Goal: Find specific page/section: Find specific page/section

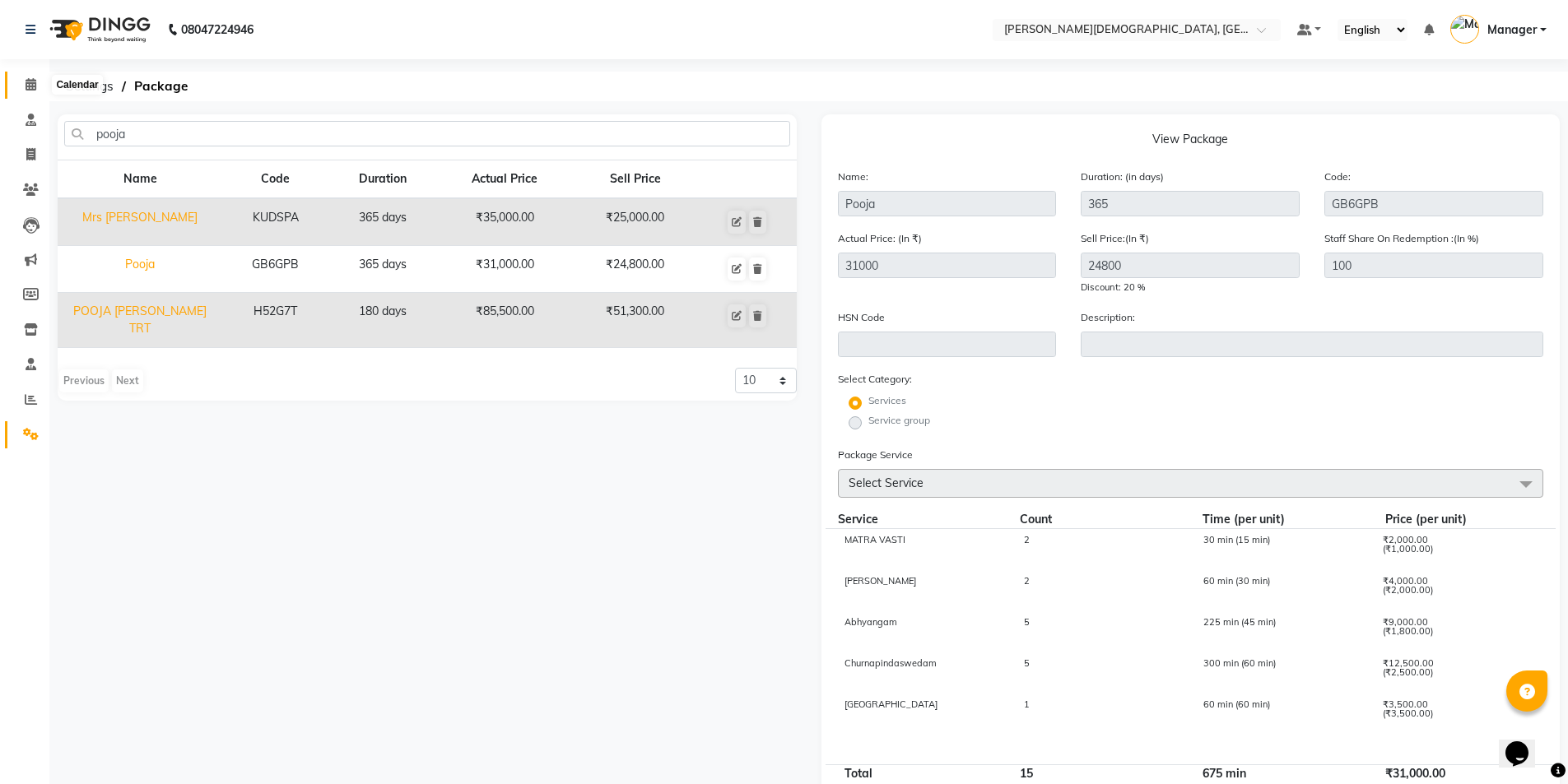
click at [31, 85] on icon at bounding box center [31, 84] width 11 height 12
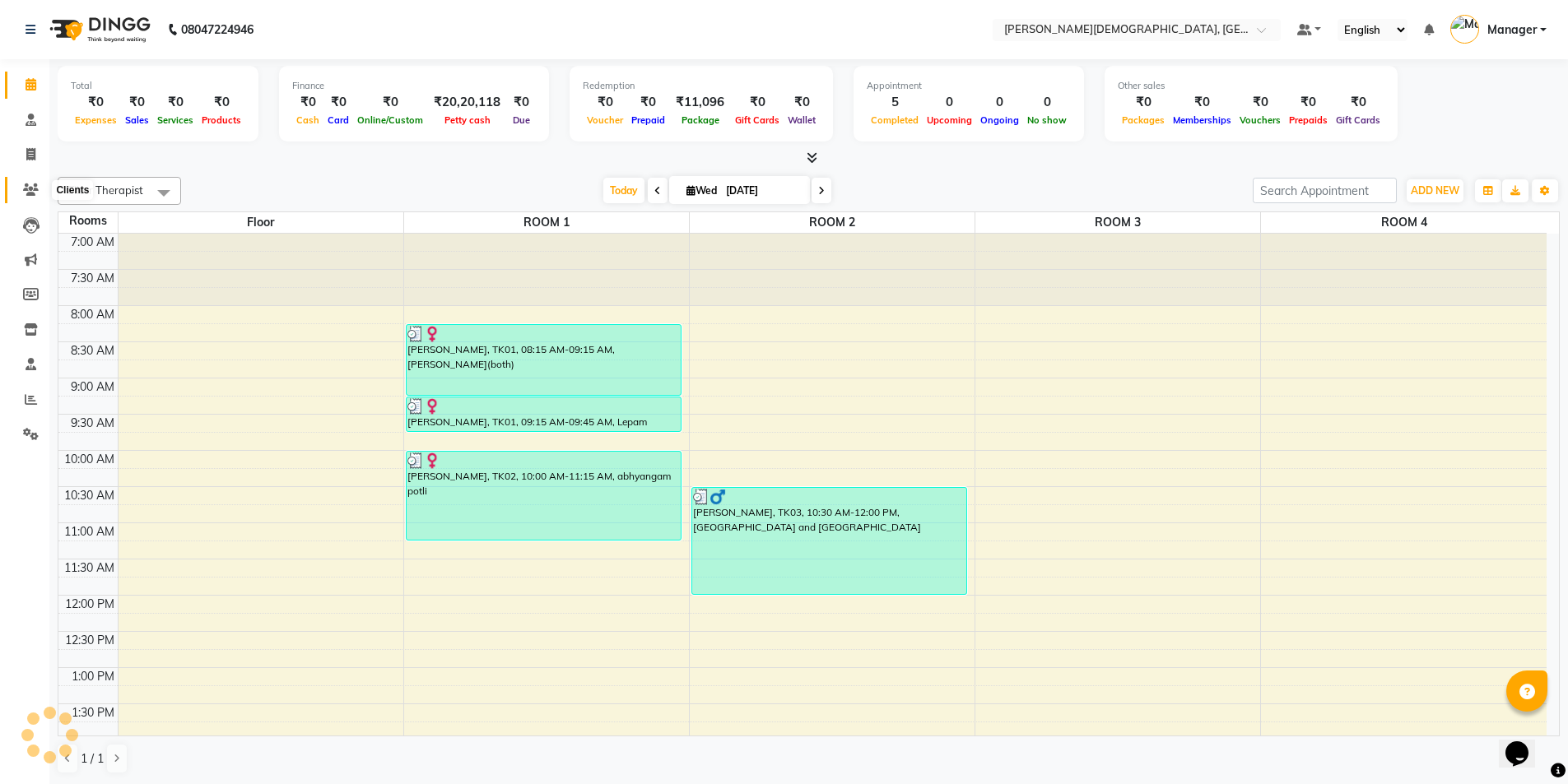
click at [31, 192] on icon at bounding box center [31, 189] width 16 height 12
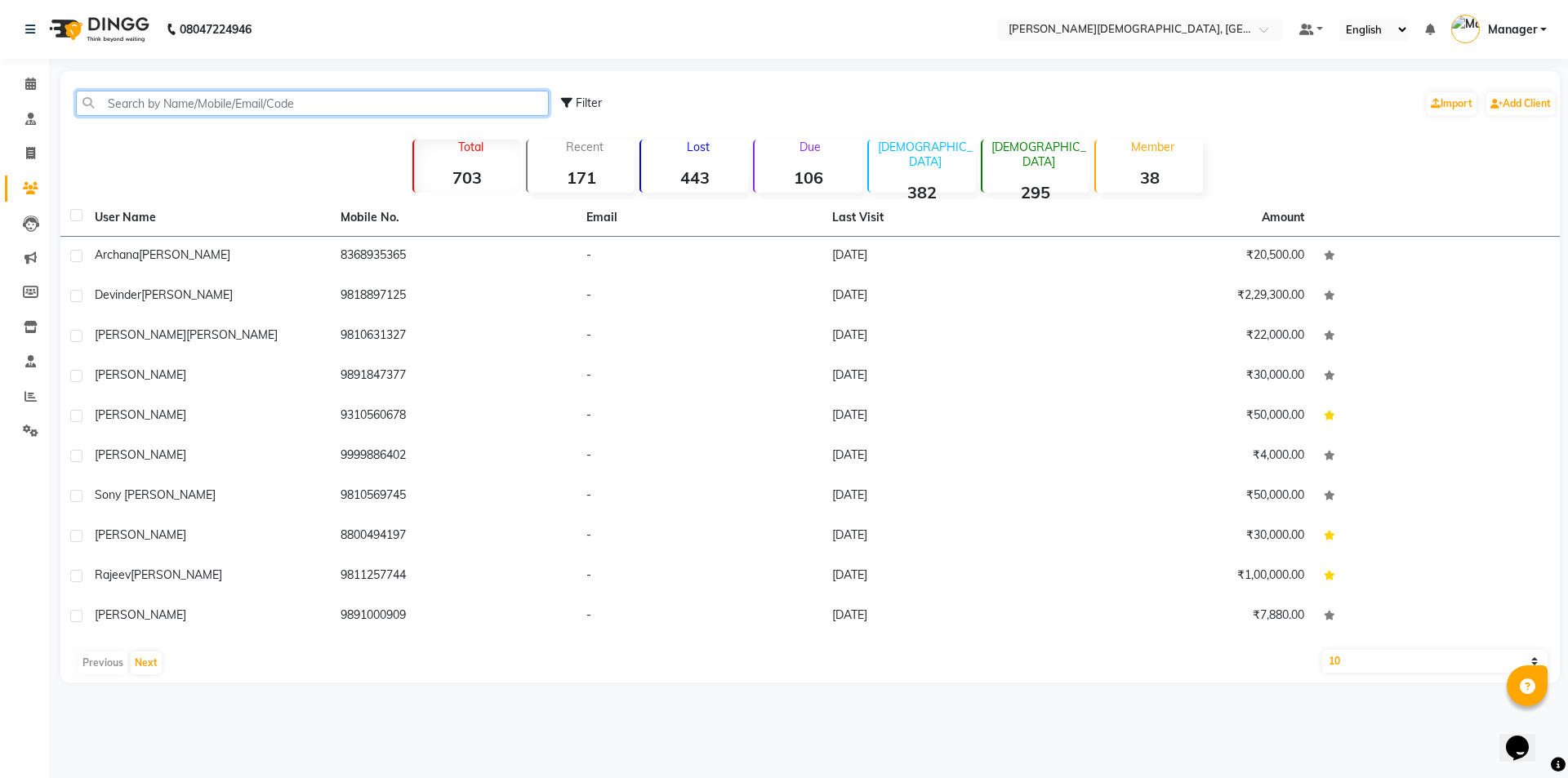
click at [191, 99] on input "text" at bounding box center [312, 103] width 473 height 26
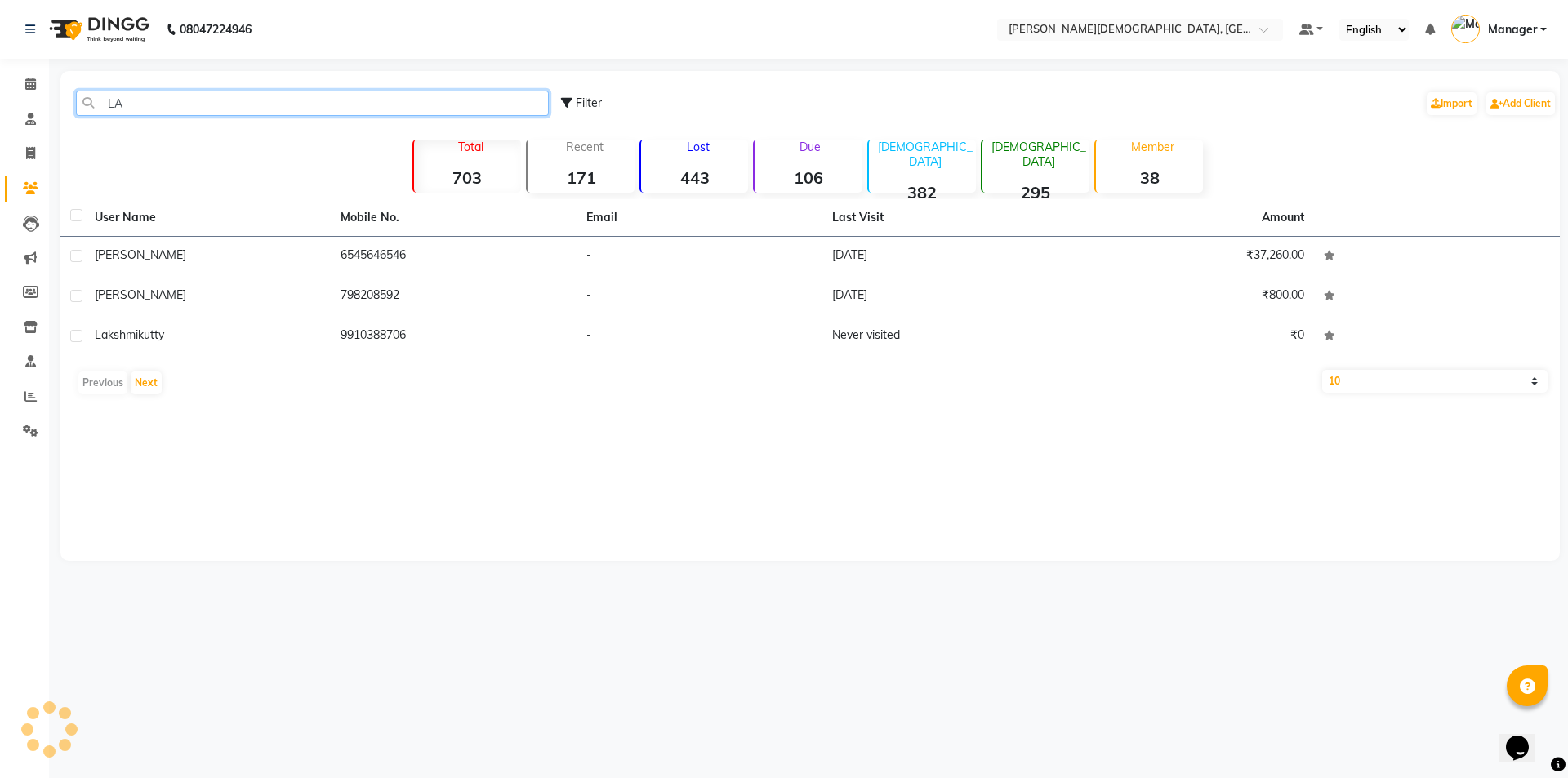
type input "L"
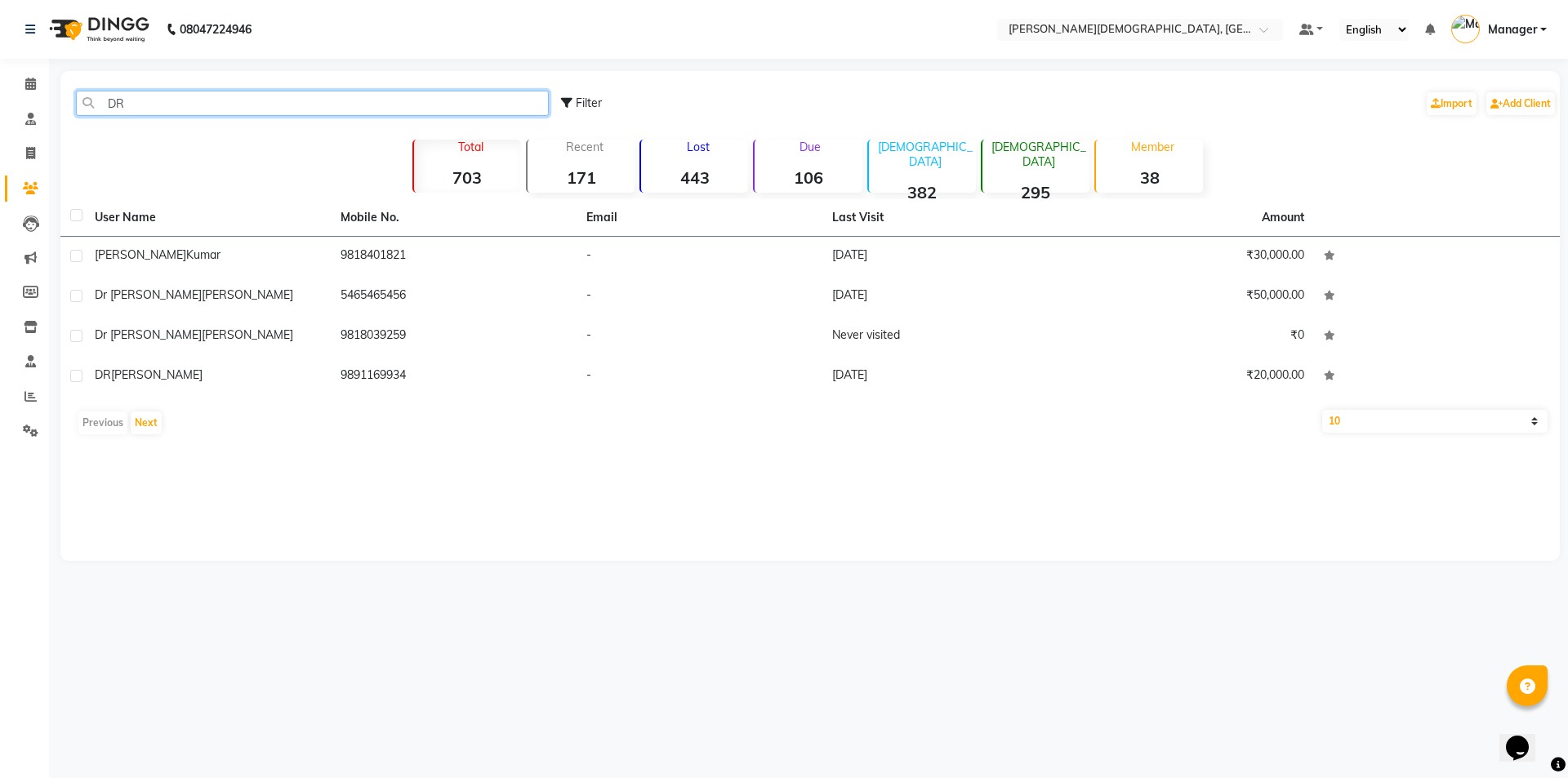
type input "DR"
